Goal: Information Seeking & Learning: Learn about a topic

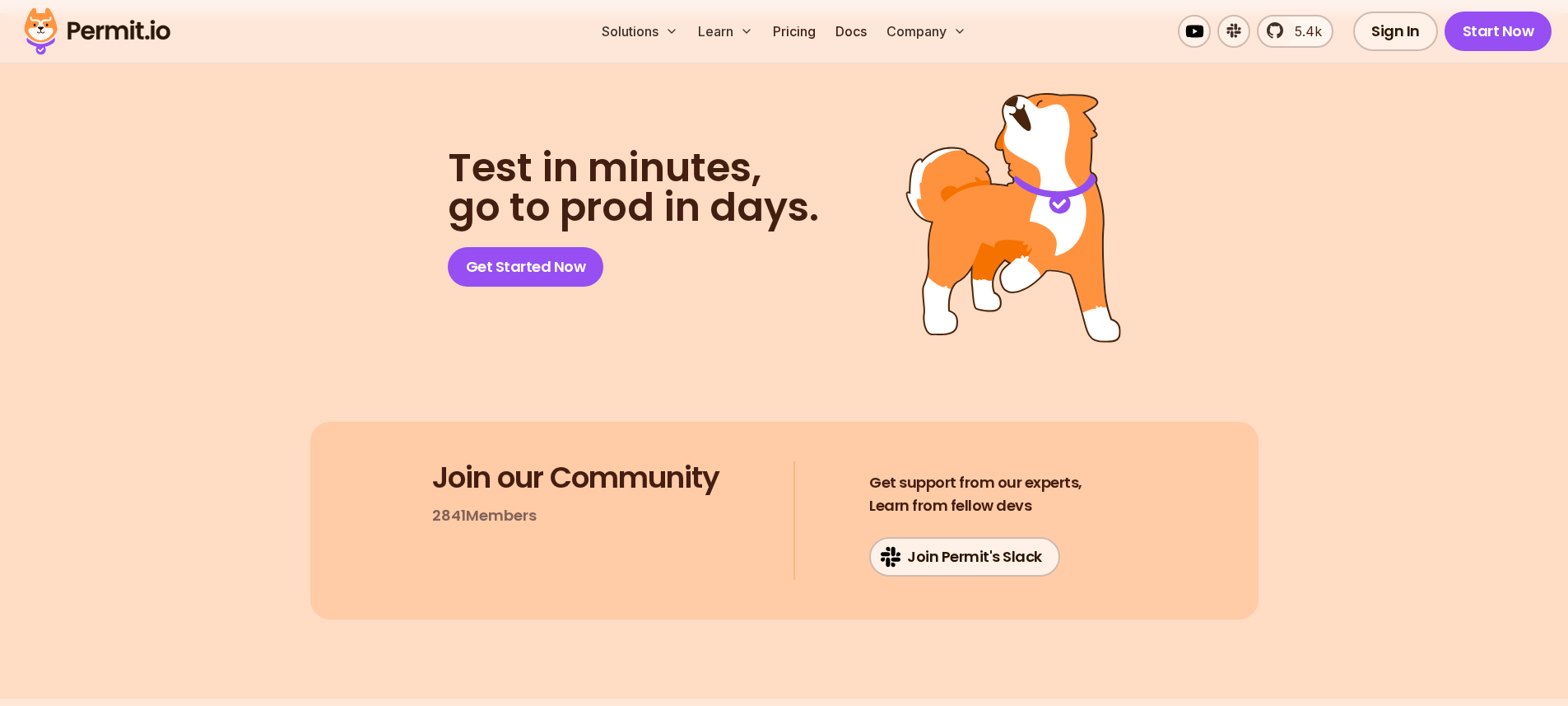
scroll to position [8576, 0]
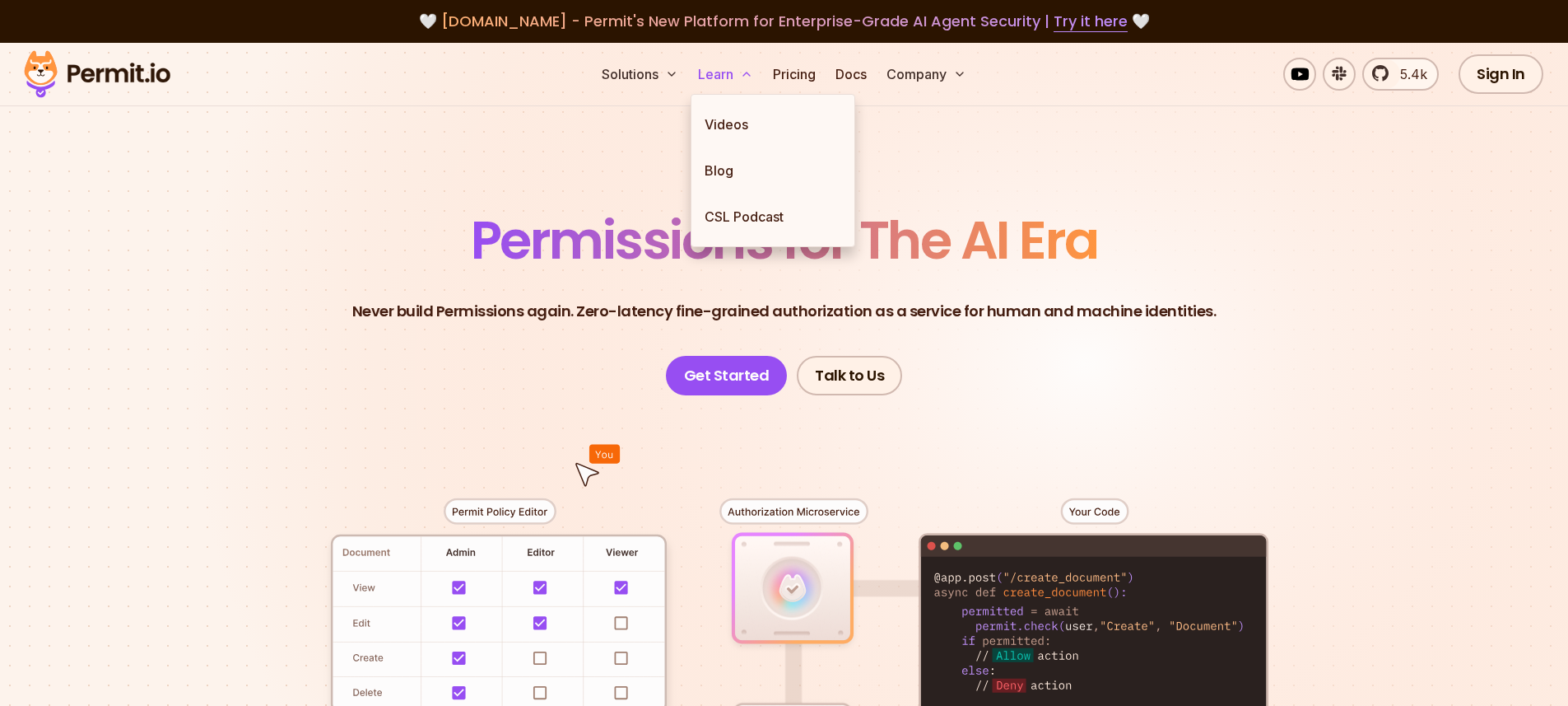
click at [725, 79] on button "Learn" at bounding box center [726, 74] width 68 height 33
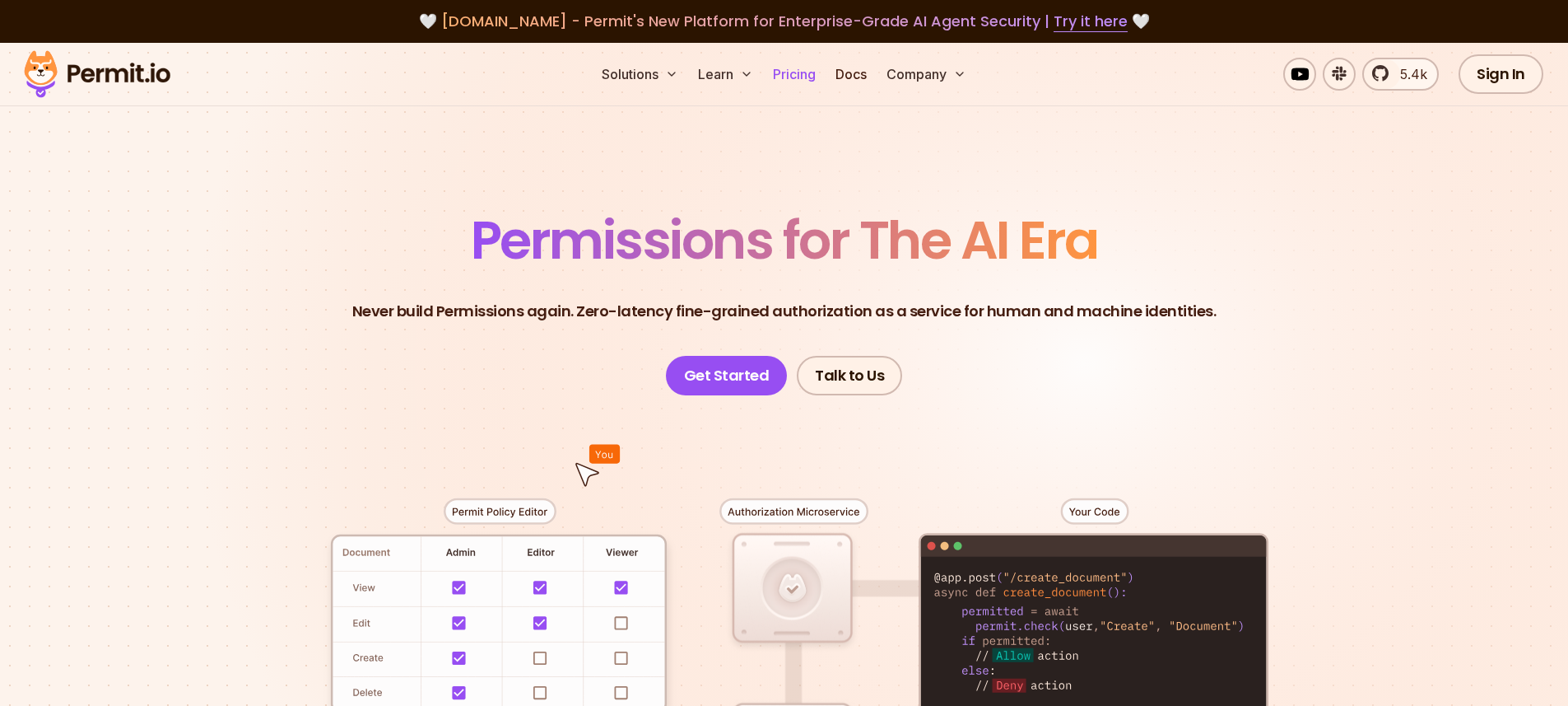
click at [795, 75] on link "Pricing" at bounding box center [794, 74] width 56 height 33
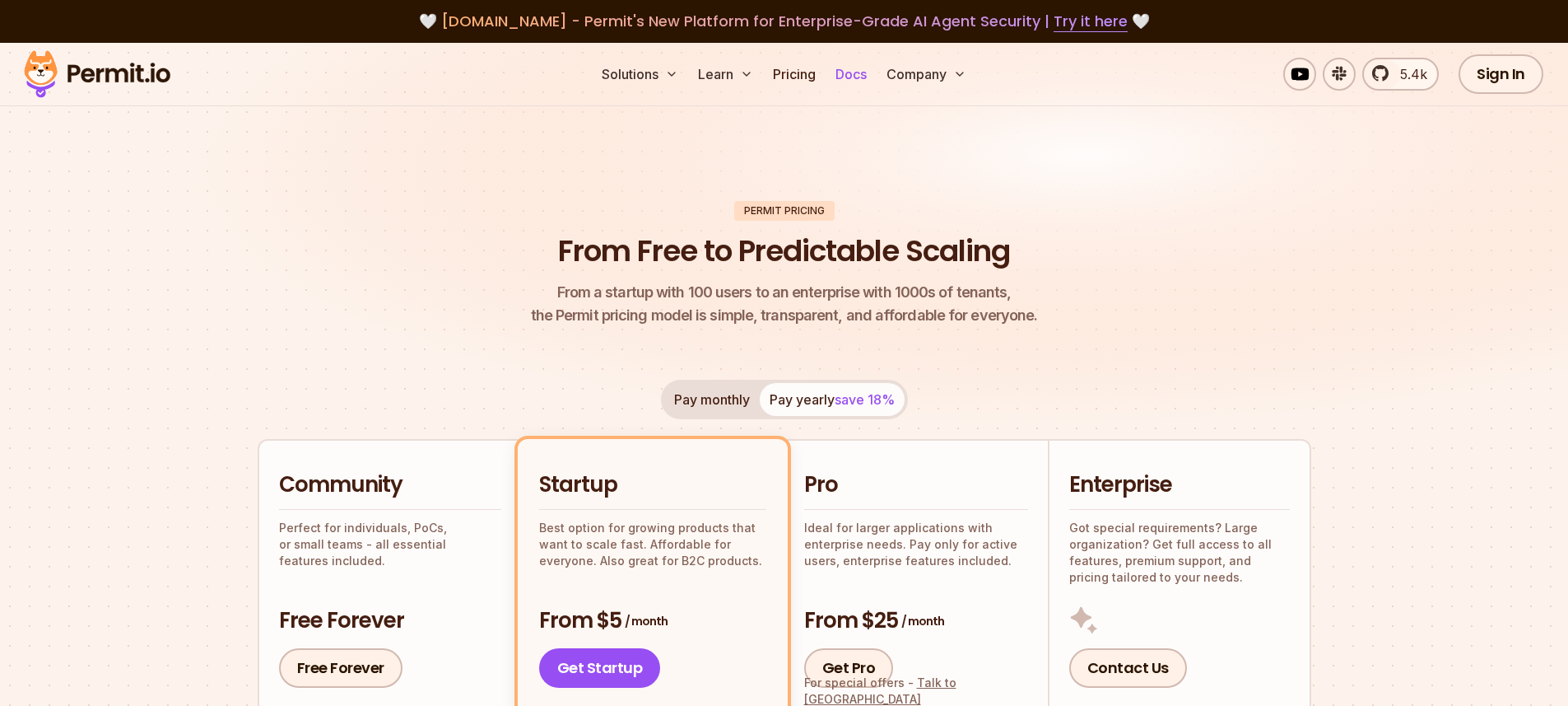
click at [856, 75] on link "Docs" at bounding box center [851, 74] width 45 height 33
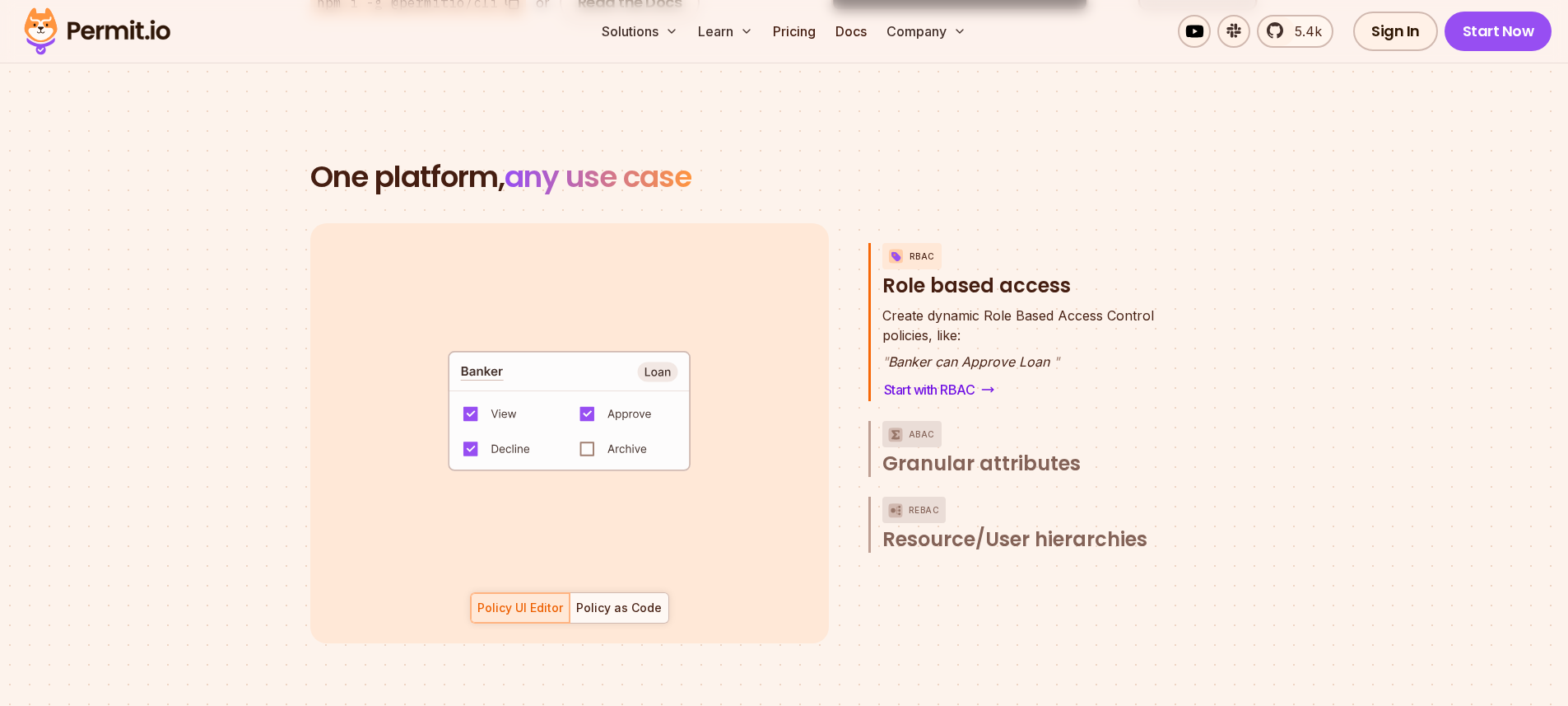
scroll to position [2263, 0]
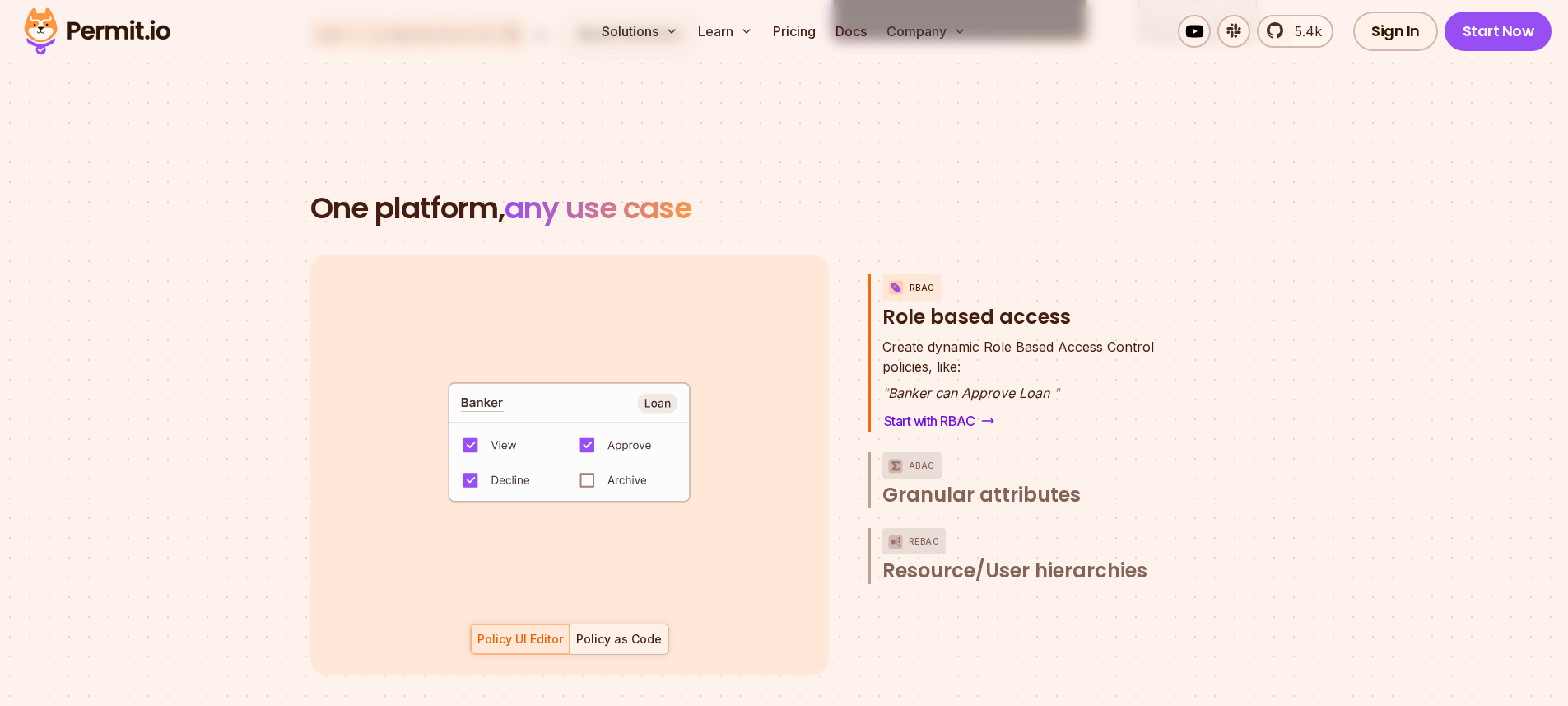
click at [608, 631] on div "Policy as Code" at bounding box center [619, 639] width 86 height 16
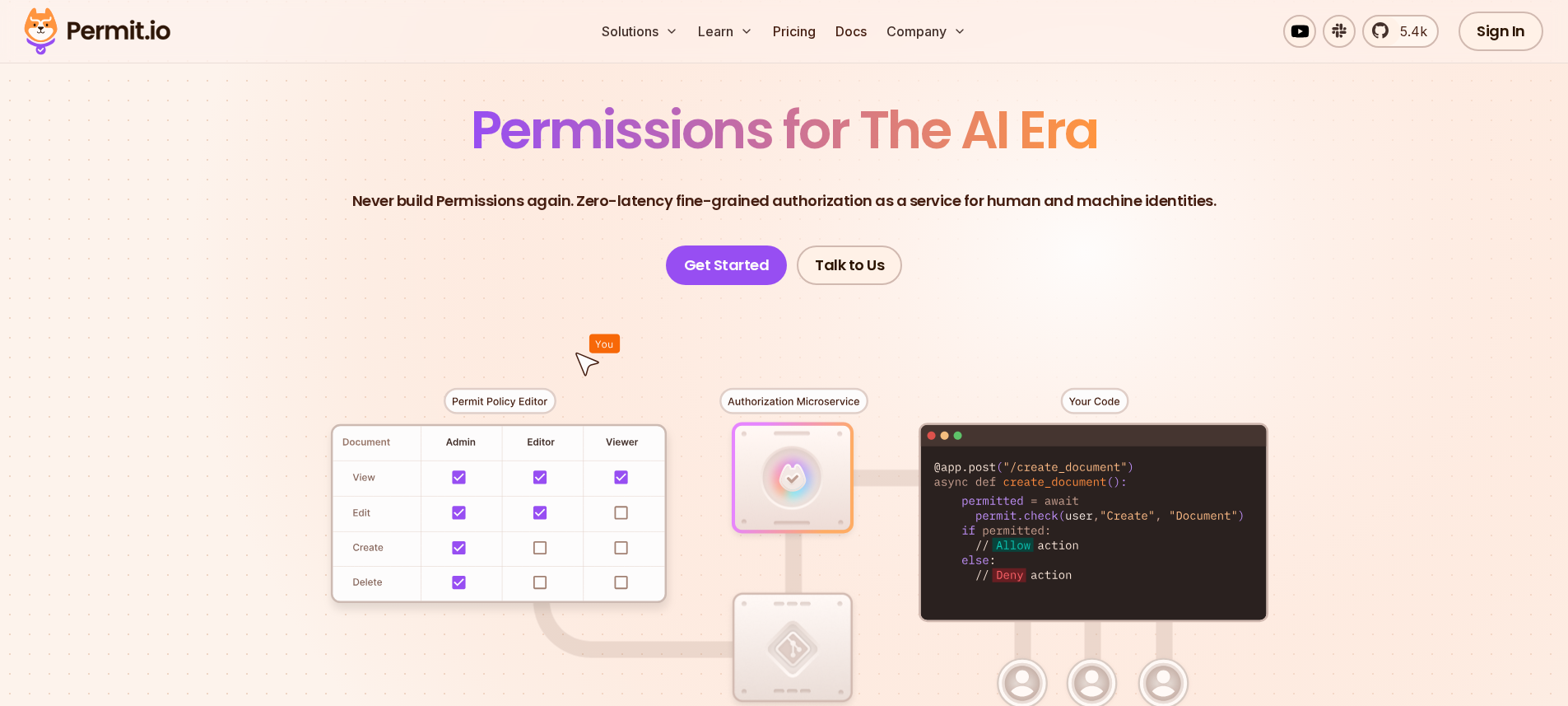
scroll to position [29, 0]
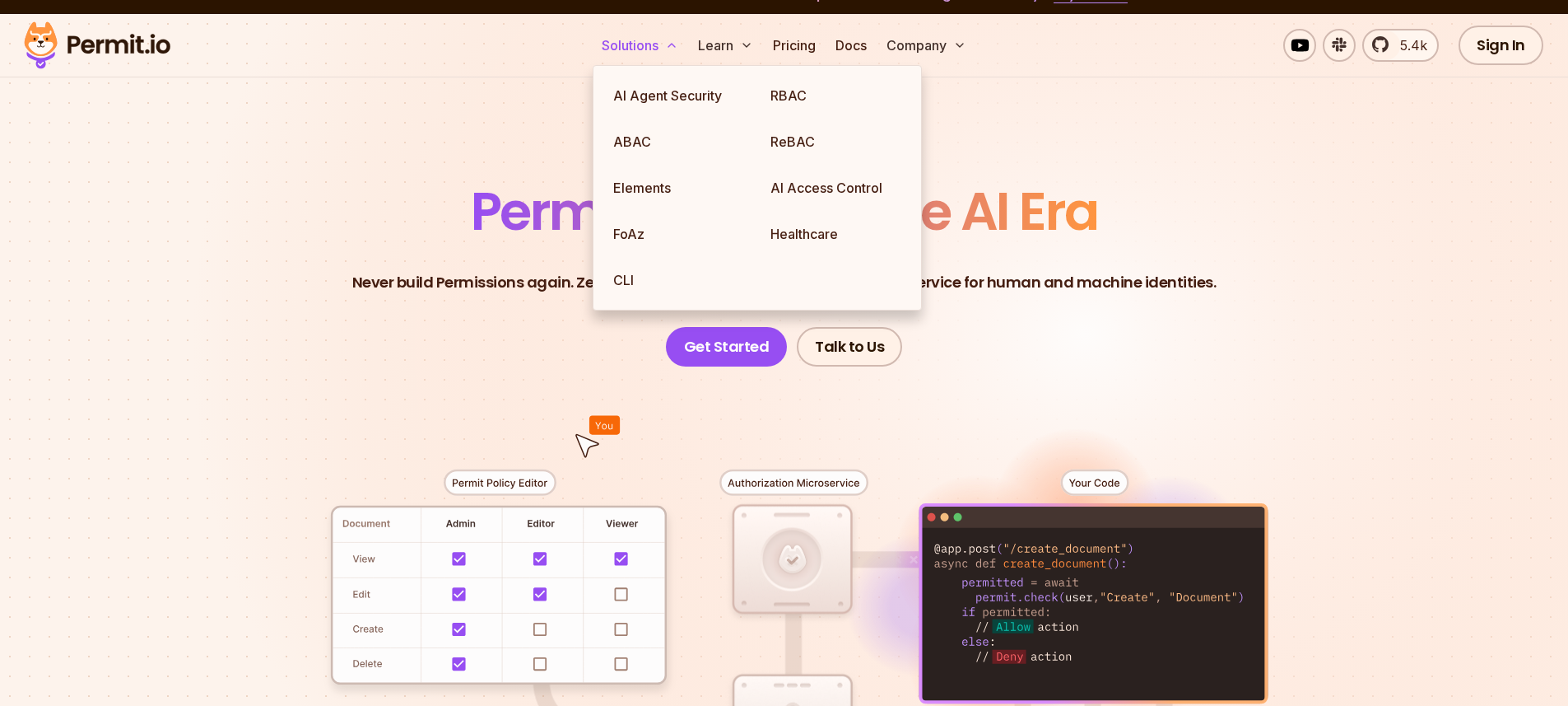
click at [647, 50] on button "Solutions" at bounding box center [640, 45] width 90 height 33
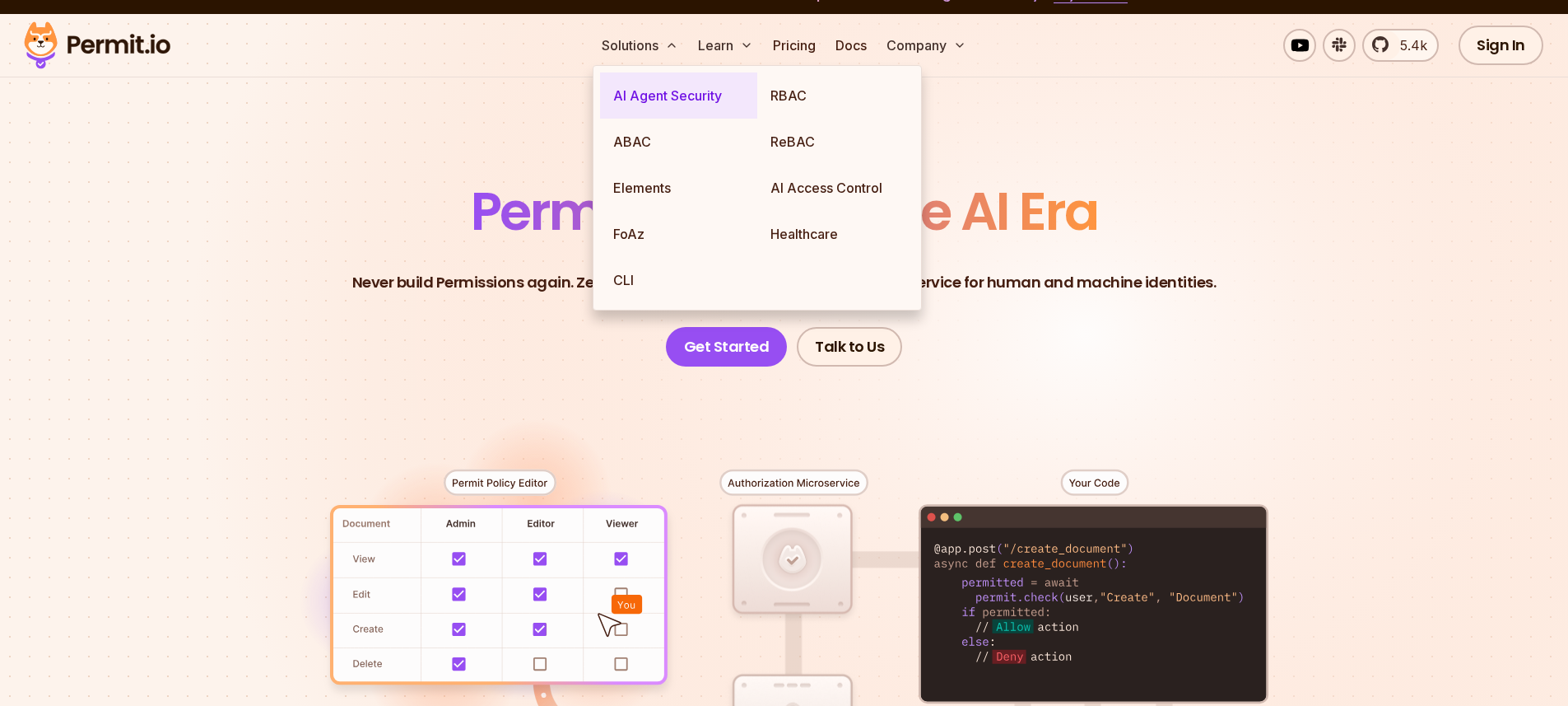
click at [674, 106] on link "AI Agent Security" at bounding box center [679, 96] width 158 height 46
